Goal: Information Seeking & Learning: Learn about a topic

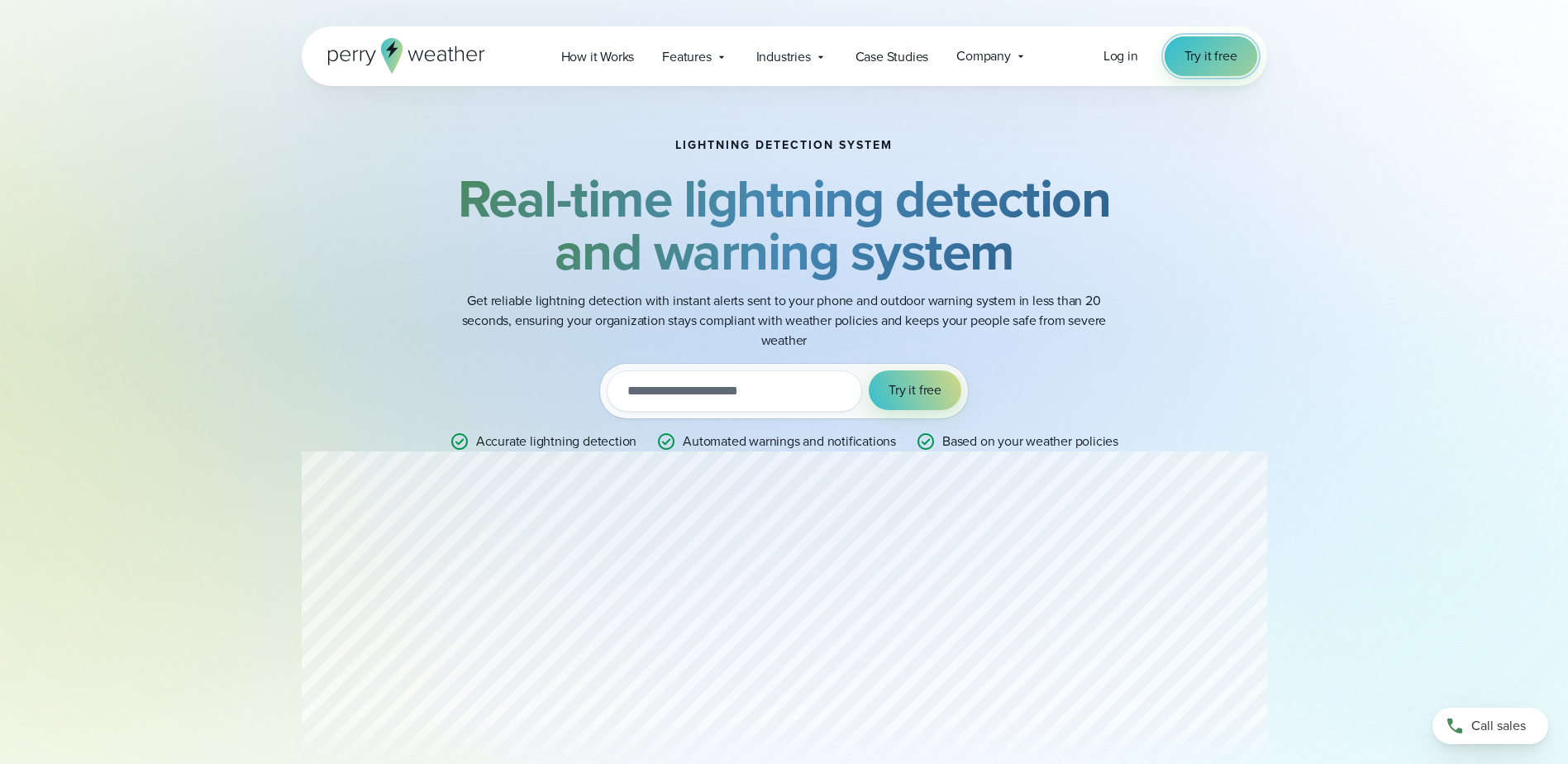
click at [1203, 58] on span "Try it free" at bounding box center [1211, 56] width 53 height 20
click at [645, 57] on link "How it Works" at bounding box center [598, 56] width 101 height 33
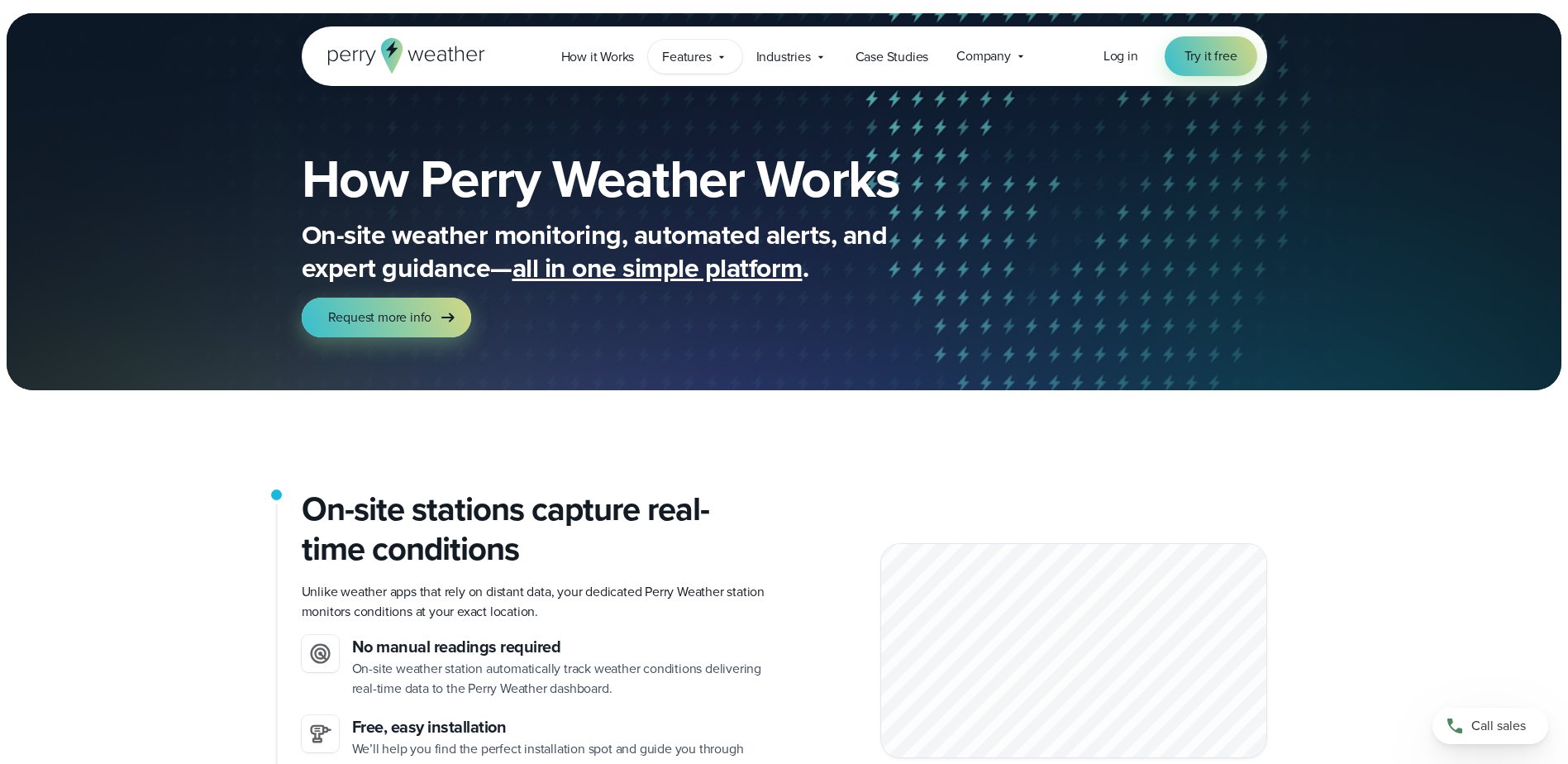
click at [684, 58] on span "Features" at bounding box center [686, 57] width 49 height 20
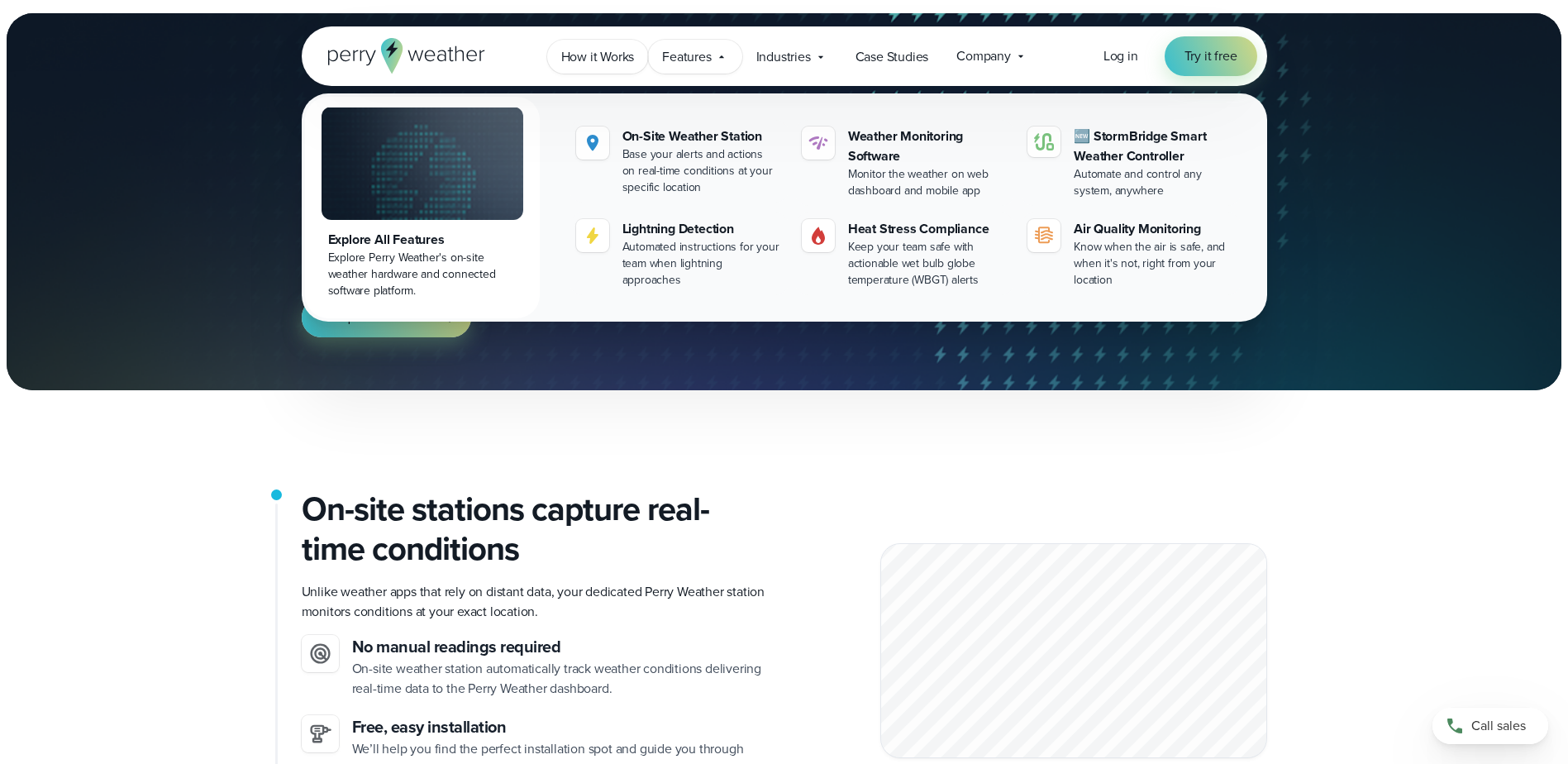
click at [631, 58] on span "How it Works" at bounding box center [598, 57] width 74 height 20
